Goal: Task Accomplishment & Management: Use online tool/utility

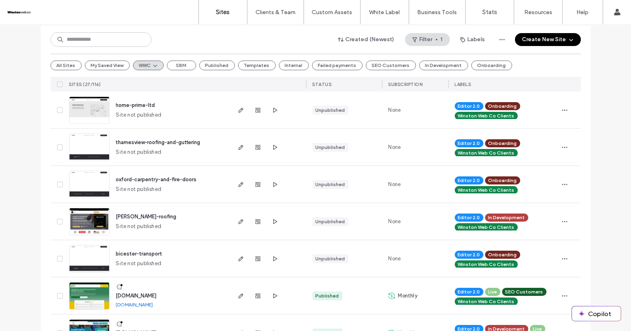
scroll to position [91, 0]
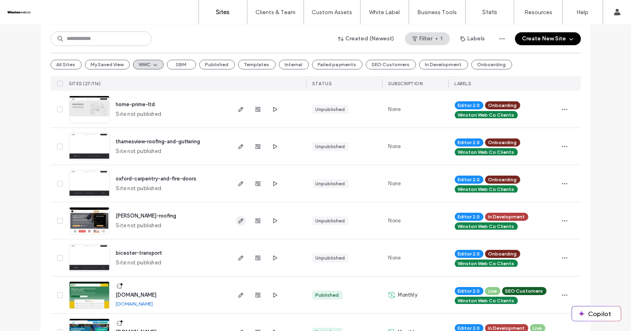
click at [238, 218] on icon "button" at bounding box center [241, 221] width 6 height 6
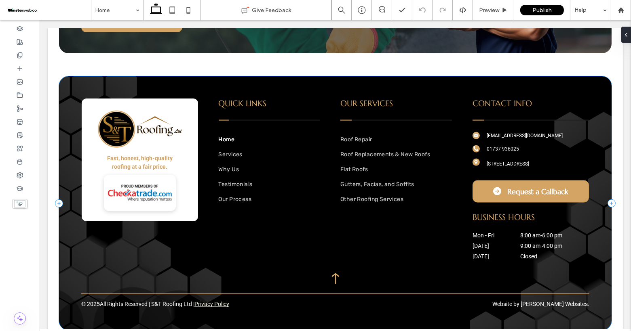
scroll to position [2327, 0]
